Goal: Find specific page/section: Find specific page/section

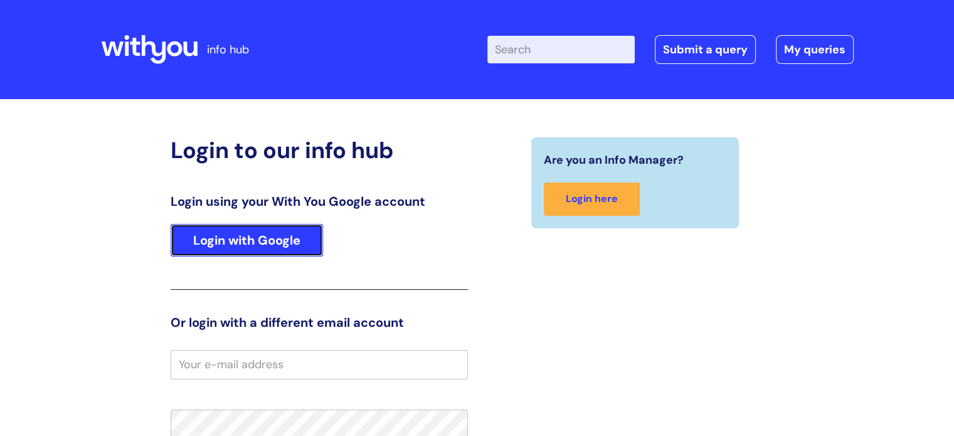
click at [296, 235] on link "Login with Google" at bounding box center [247, 240] width 152 height 33
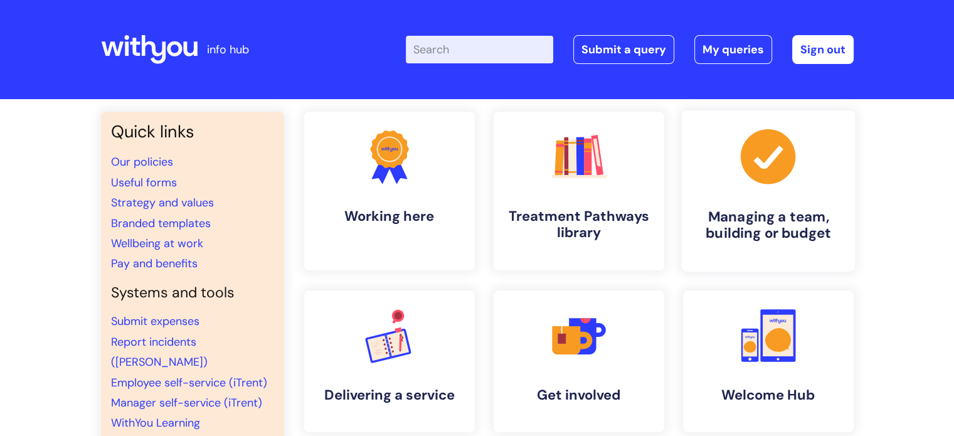
click at [793, 216] on h4 "Managing a team, building or budget" at bounding box center [768, 225] width 153 height 34
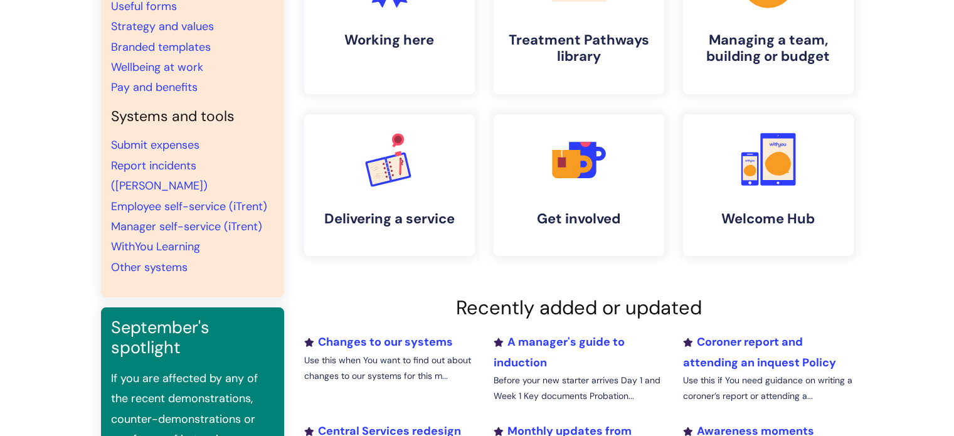
scroll to position [178, 0]
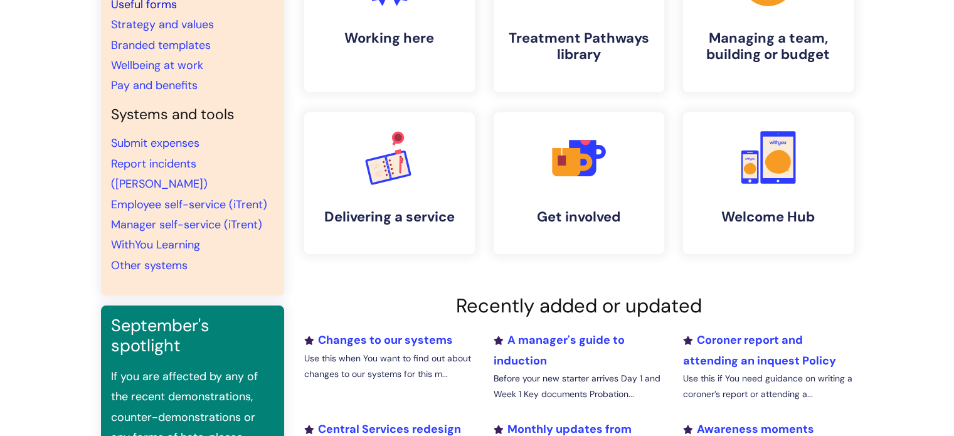
click at [159, 6] on link "Useful forms" at bounding box center [144, 4] width 66 height 15
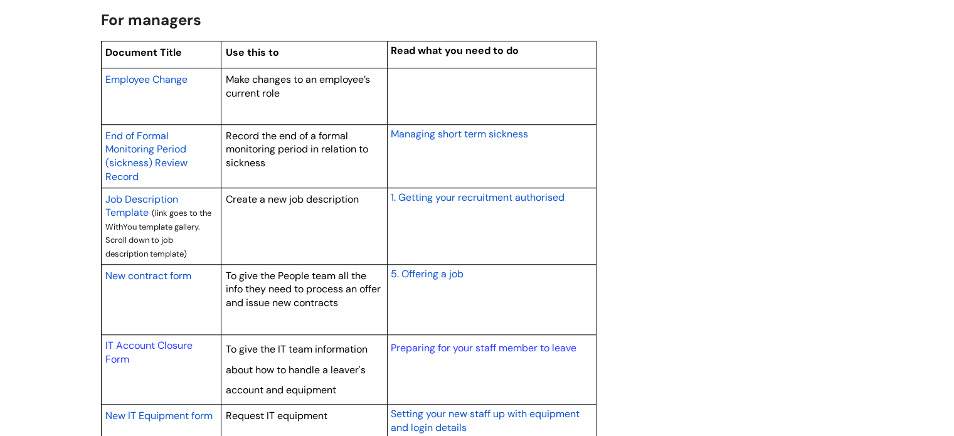
scroll to position [1013, 0]
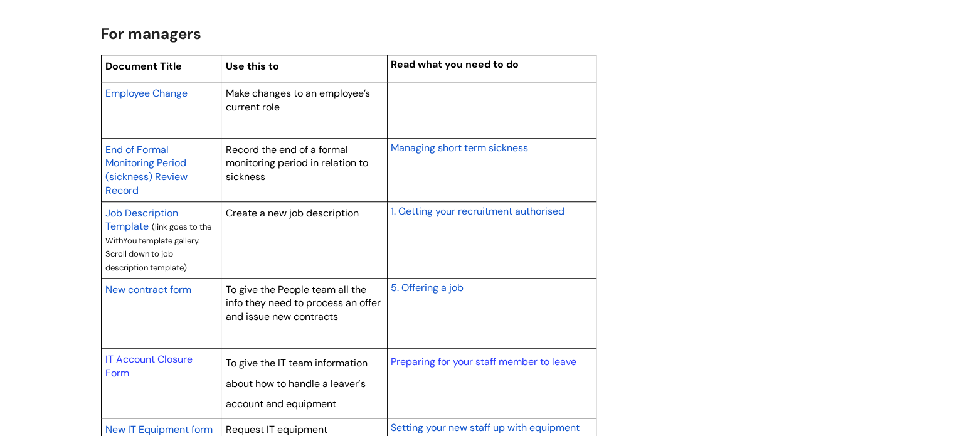
click at [161, 90] on span "Employee Change" at bounding box center [146, 93] width 82 height 13
